Goal: Task Accomplishment & Management: Use online tool/utility

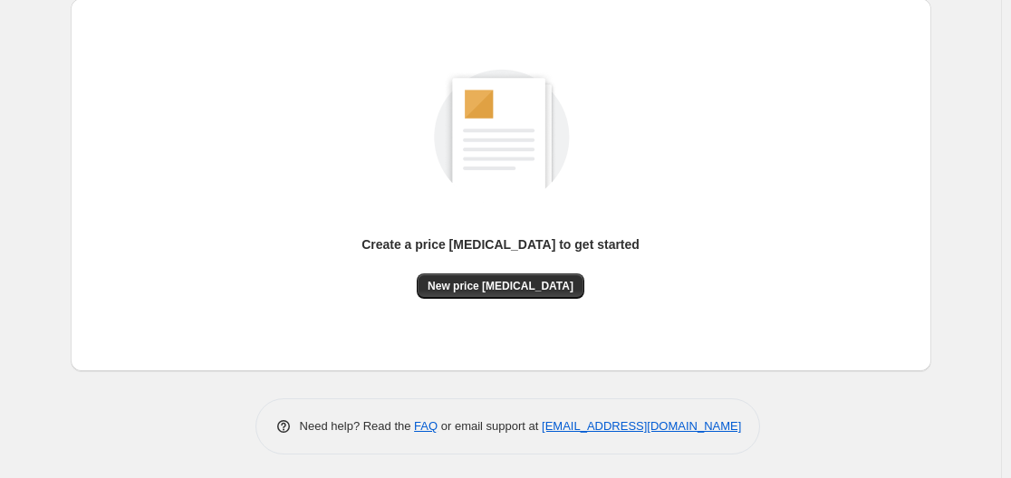
scroll to position [200, 0]
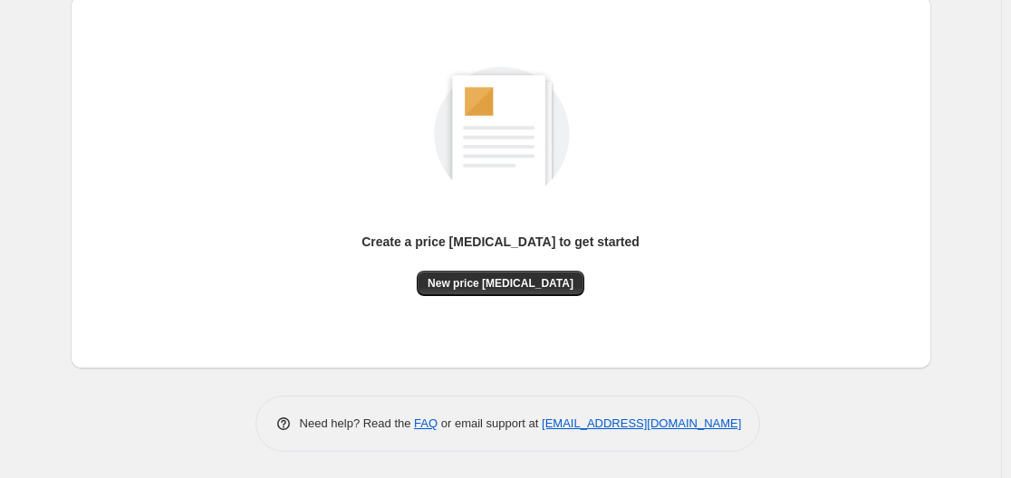
click at [546, 267] on div "Create a price change job to get started" at bounding box center [500, 252] width 278 height 38
click at [517, 278] on span "New price change job" at bounding box center [501, 283] width 146 height 14
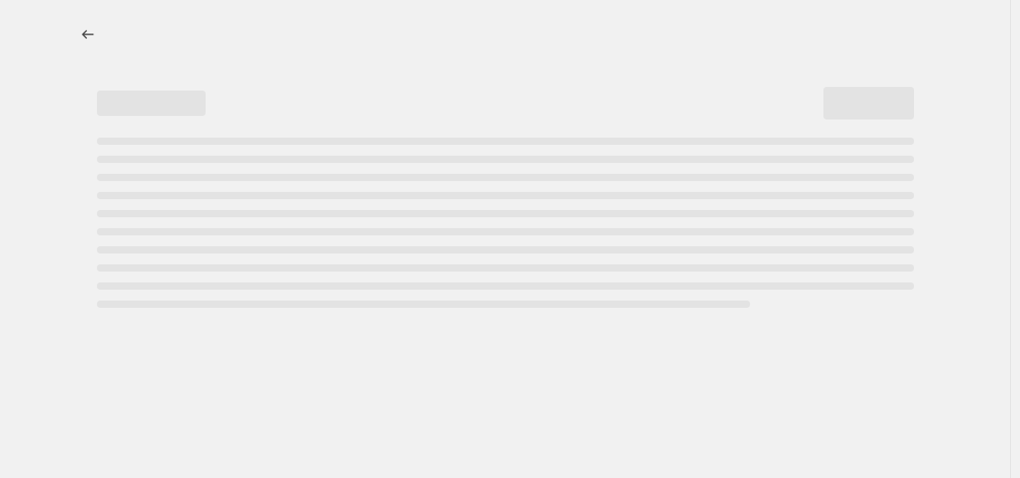
select select "percentage"
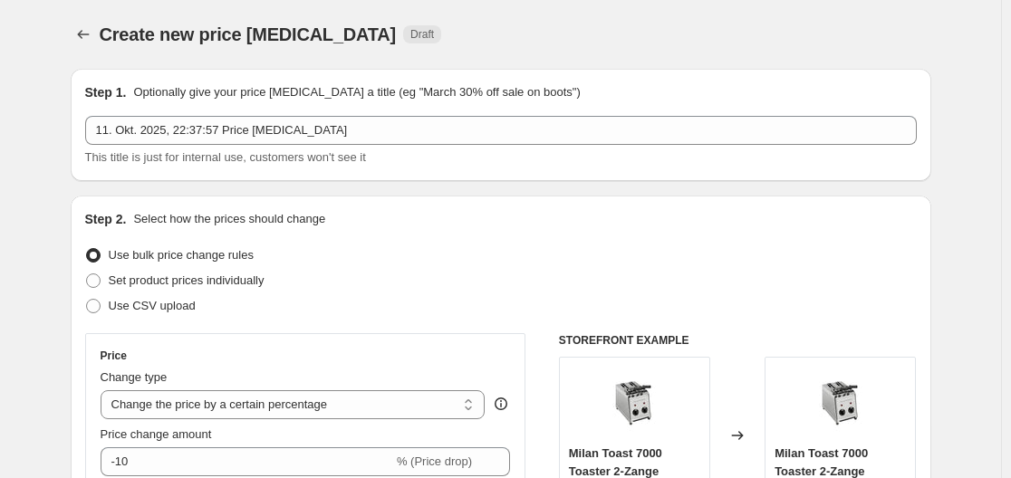
scroll to position [181, 0]
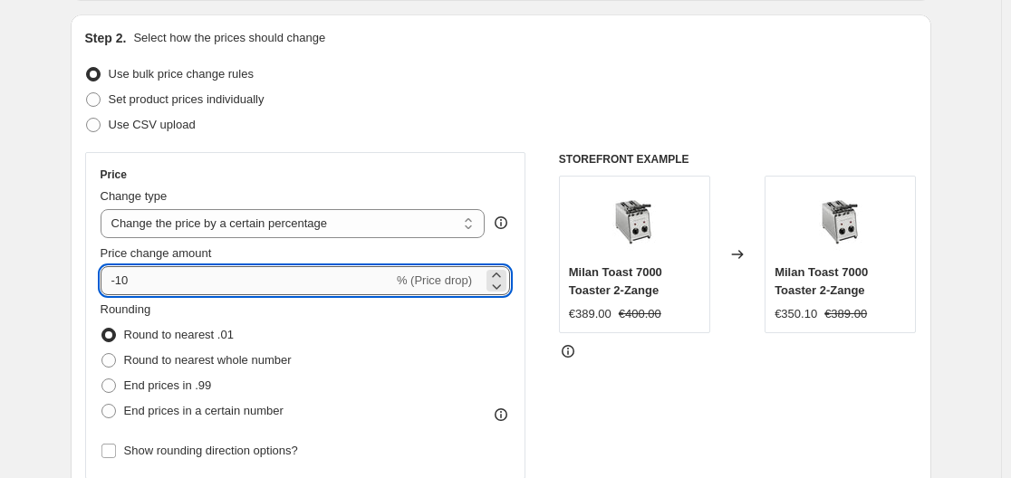
click at [236, 289] on input "-10" at bounding box center [247, 280] width 293 height 29
type input "-1"
type input "-35"
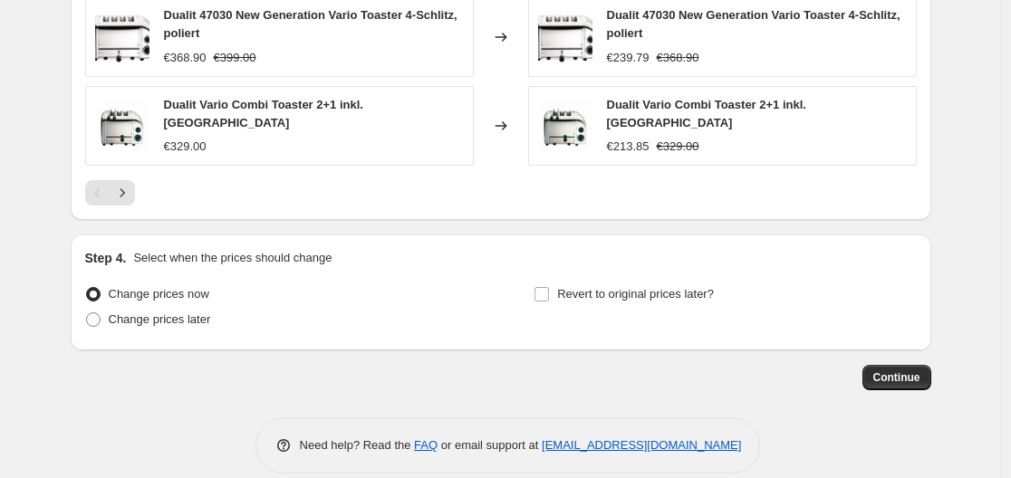
scroll to position [1345, 0]
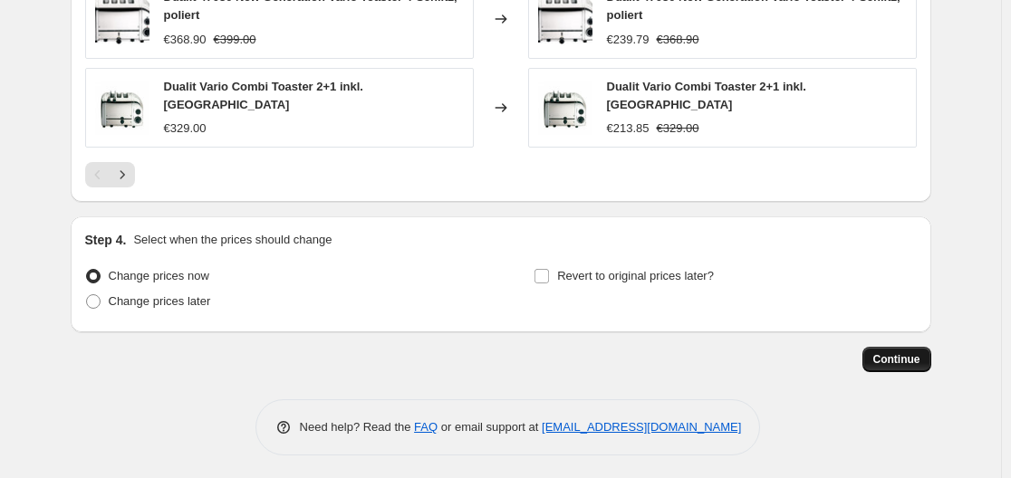
click at [900, 357] on span "Continue" at bounding box center [896, 359] width 47 height 14
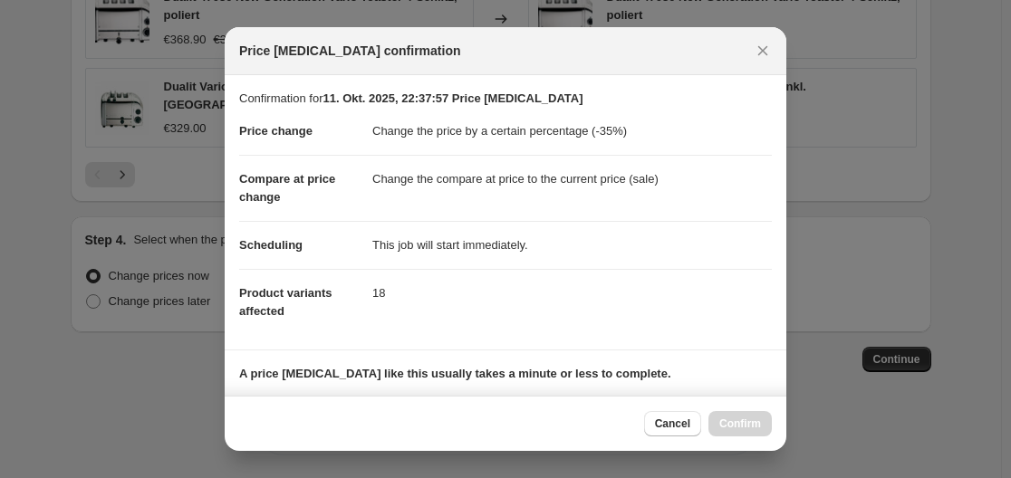
scroll to position [284, 0]
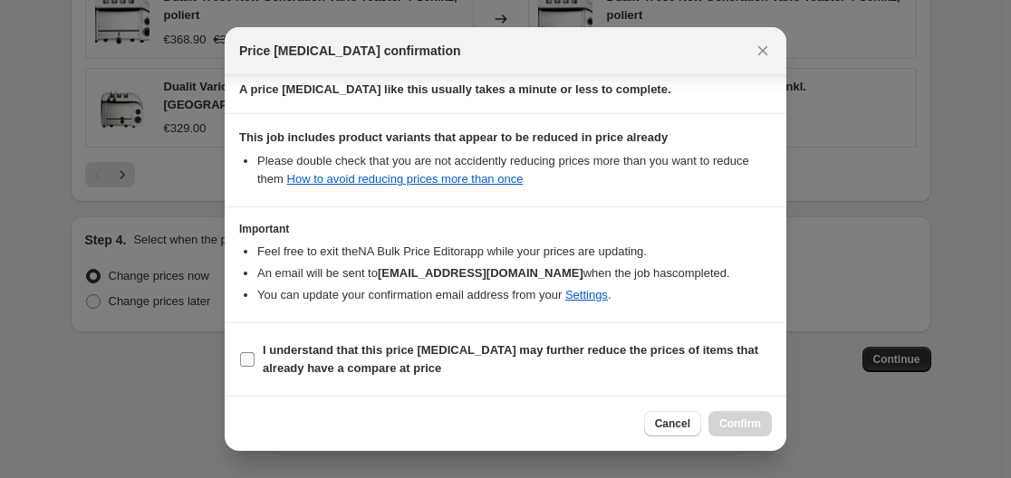
click at [253, 354] on input "I understand that this price change job may further reduce the prices of items …" at bounding box center [247, 359] width 14 height 14
checkbox input "true"
click at [764, 431] on button "Confirm" at bounding box center [739, 423] width 63 height 25
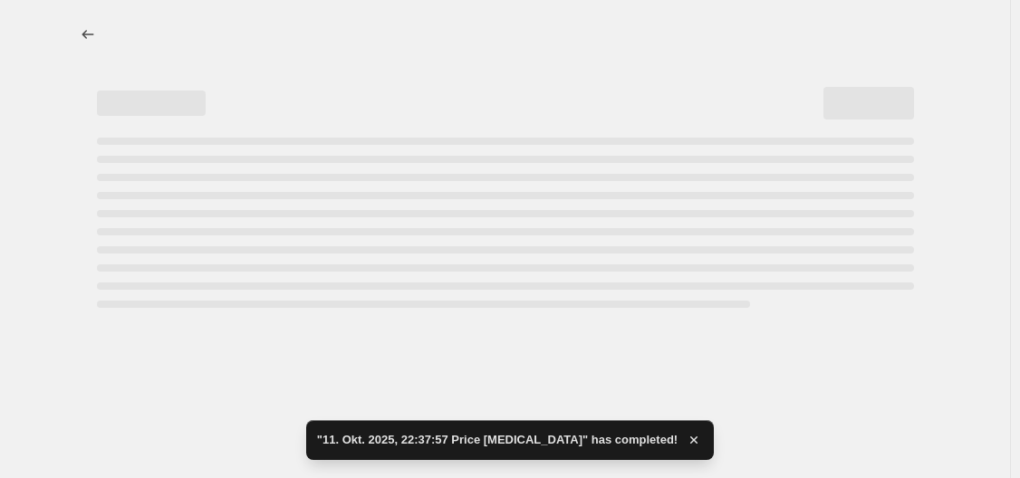
select select "percentage"
